Goal: Task Accomplishment & Management: Use online tool/utility

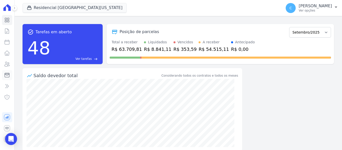
click at [10, 77] on icon at bounding box center [7, 75] width 6 height 6
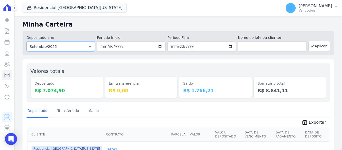
click at [72, 46] on select "Todos os meses Maio/2023 Junho/2023 Julho/2023 Agosto/2023 Setembro/2023 Outubr…" at bounding box center [61, 46] width 69 height 10
select select "08/2025"
click at [27, 41] on select "Todos os meses Maio/2023 Junho/2023 Julho/2023 Agosto/2023 Setembro/2023 Outubr…" at bounding box center [61, 46] width 69 height 10
click at [318, 48] on button "Aplicar" at bounding box center [319, 46] width 22 height 10
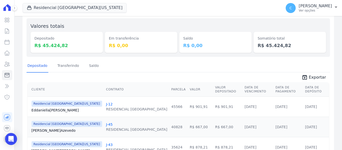
scroll to position [50, 0]
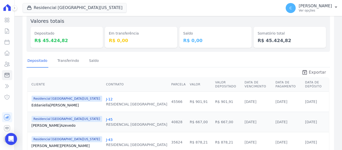
click at [314, 71] on span "Exportar" at bounding box center [317, 72] width 17 height 6
